Goal: Task Accomplishment & Management: Manage account settings

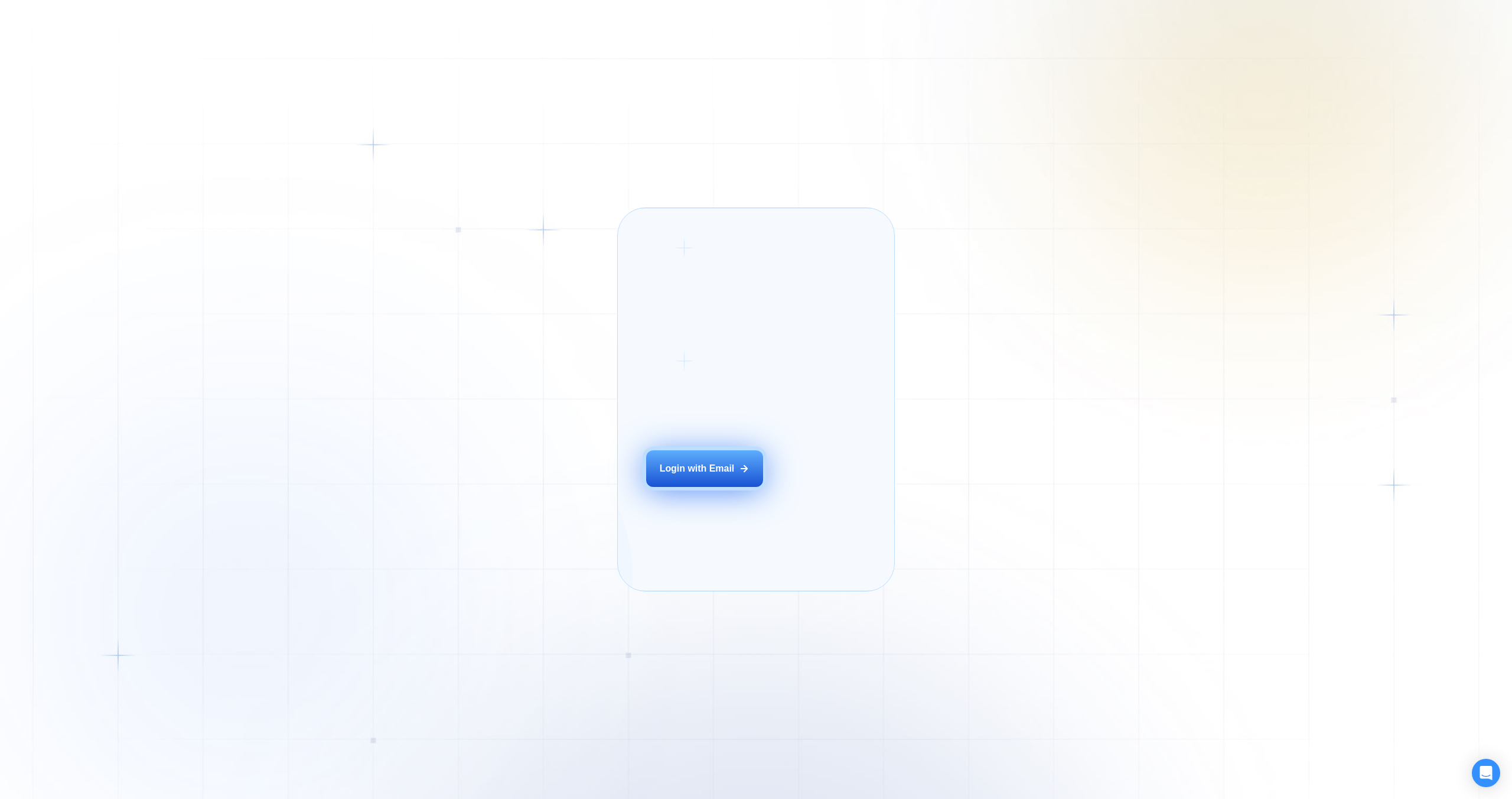
click at [710, 485] on div "Login ‍ Welcome to GigRadar. AI Business Manager for Agencies Login with Email" at bounding box center [720, 399] width 176 height 354
click at [701, 475] on div "Login with Email" at bounding box center [697, 468] width 75 height 13
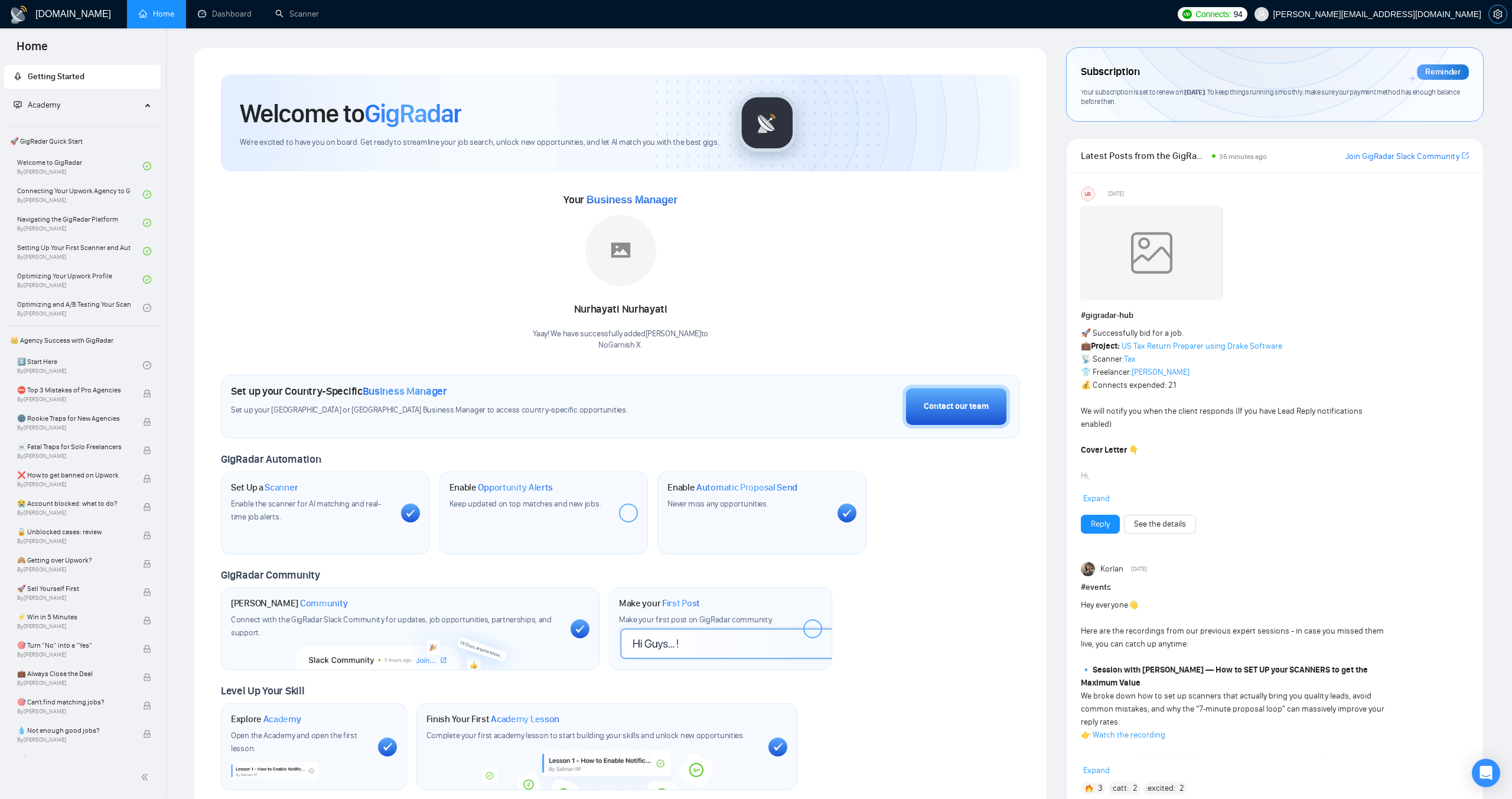
click at [1498, 16] on icon "setting" at bounding box center [1497, 14] width 9 height 9
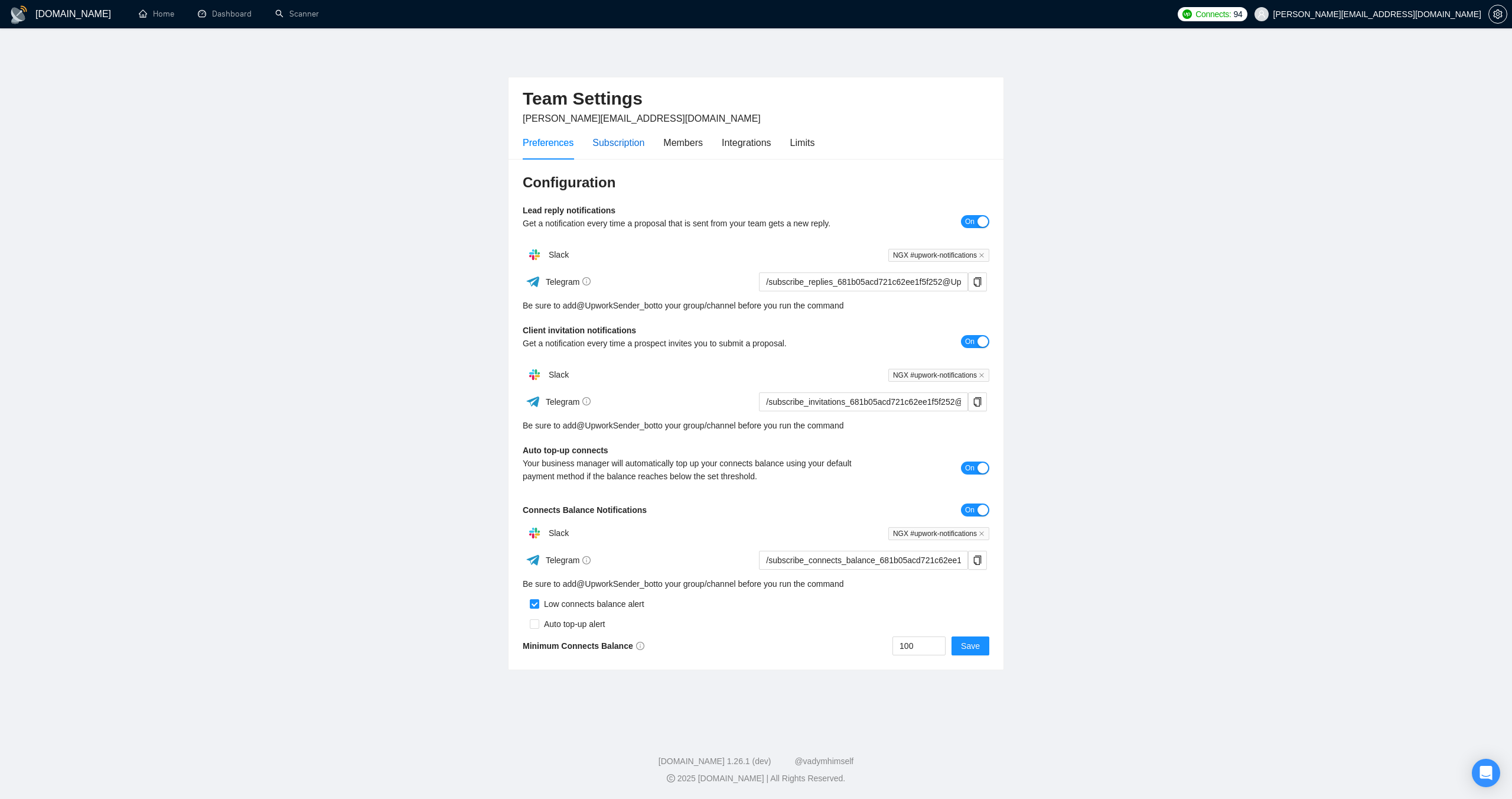
click at [611, 143] on div "Subscription" at bounding box center [618, 143] width 52 height 15
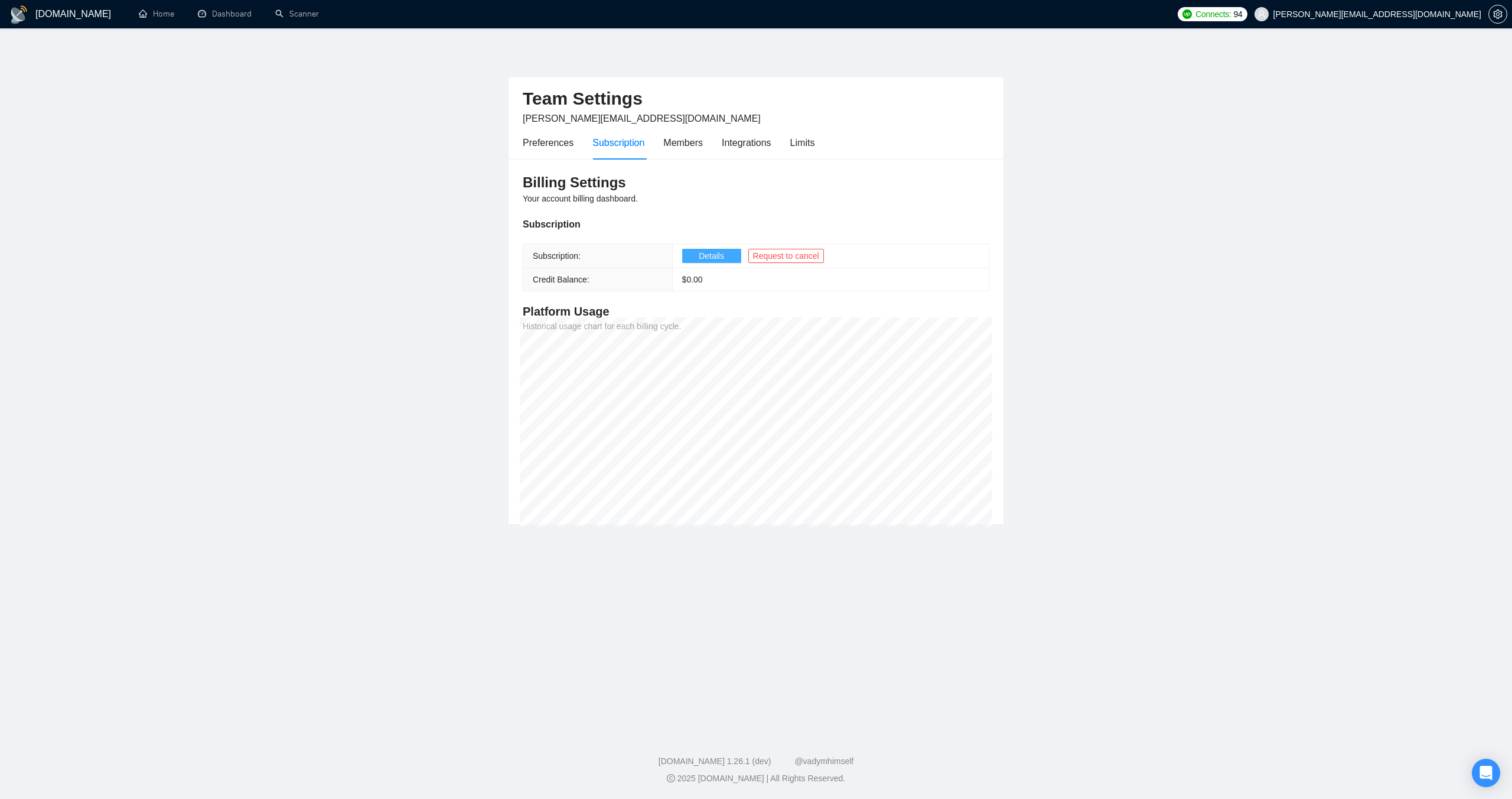
click at [692, 260] on button "Details" at bounding box center [711, 255] width 59 height 14
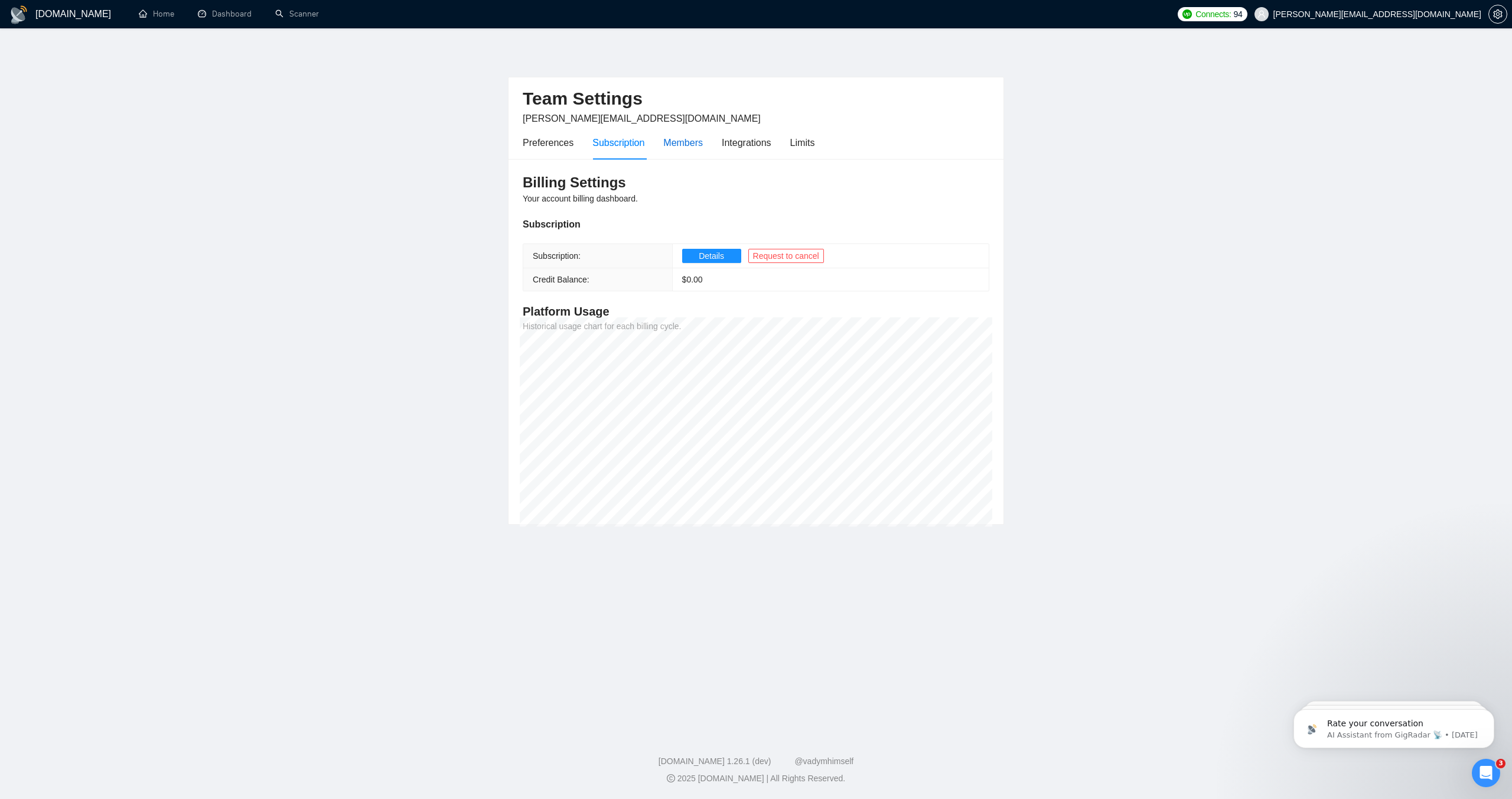
click at [682, 141] on div "Members" at bounding box center [683, 143] width 40 height 15
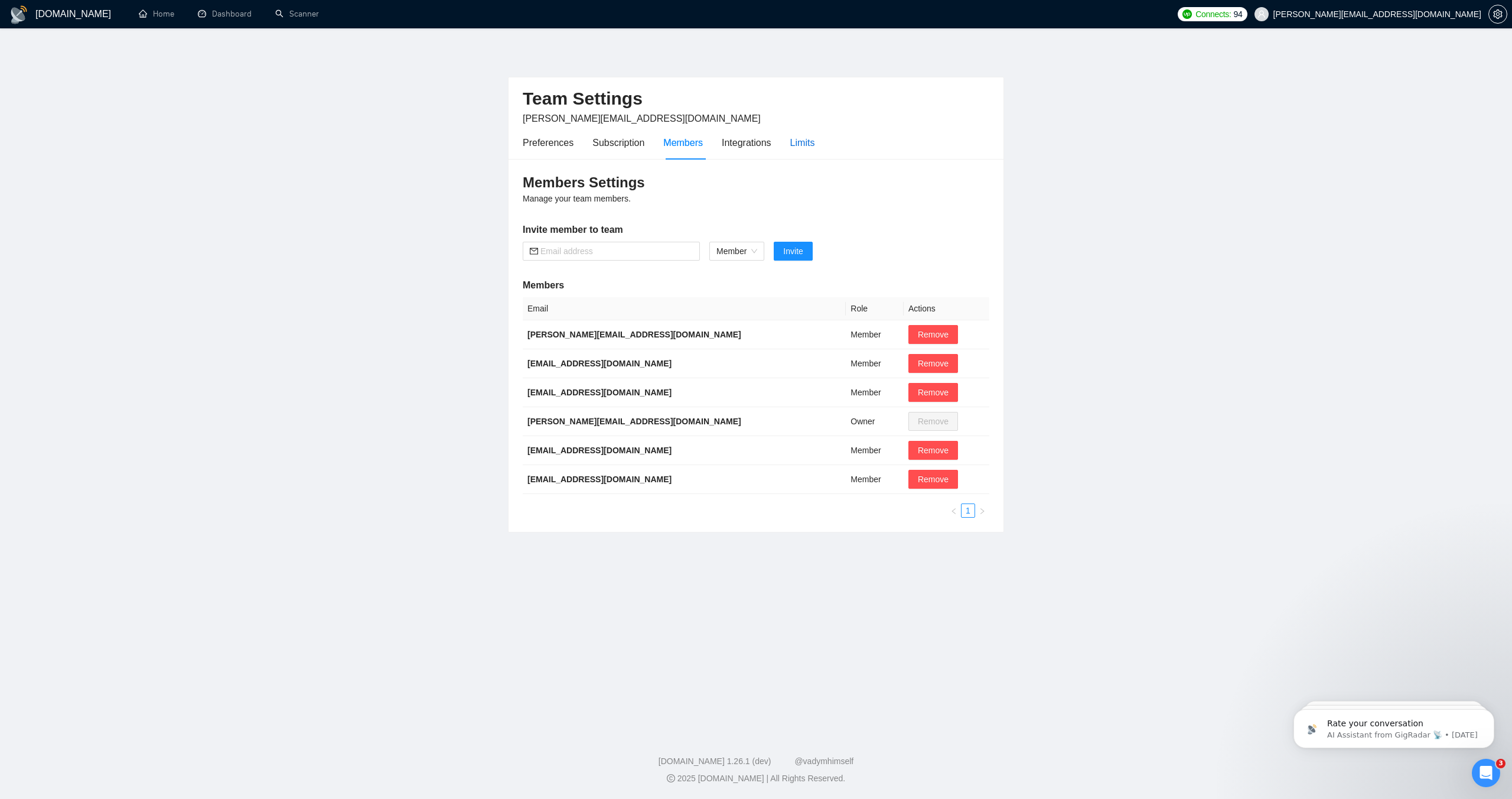
click at [811, 145] on div "Limits" at bounding box center [802, 143] width 25 height 15
